Goal: Transaction & Acquisition: Subscribe to service/newsletter

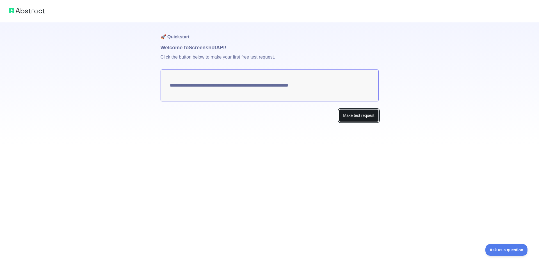
click at [364, 117] on button "Make test request" at bounding box center [359, 115] width 40 height 13
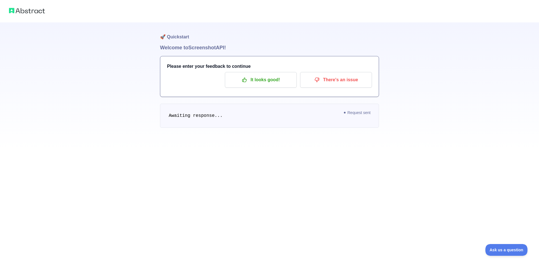
drag, startPoint x: 321, startPoint y: 109, endPoint x: 339, endPoint y: 113, distance: 19.1
click at [324, 111] on pre "Awaiting response..." at bounding box center [269, 116] width 219 height 24
drag, startPoint x: 355, startPoint y: 114, endPoint x: 357, endPoint y: 111, distance: 3.8
click at [357, 113] on span "Request sent" at bounding box center [357, 112] width 32 height 7
click at [353, 79] on p "There's an issue" at bounding box center [335, 80] width 63 height 10
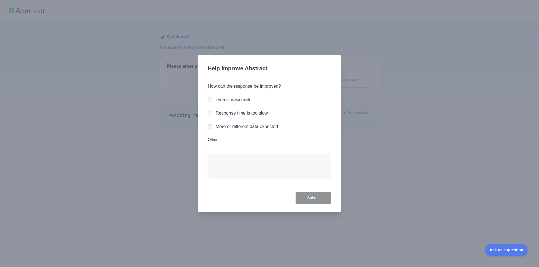
click at [246, 98] on label "Data is inaccurate" at bounding box center [233, 99] width 36 height 5
click at [314, 200] on button "Submit" at bounding box center [313, 198] width 36 height 13
